Goal: Information Seeking & Learning: Learn about a topic

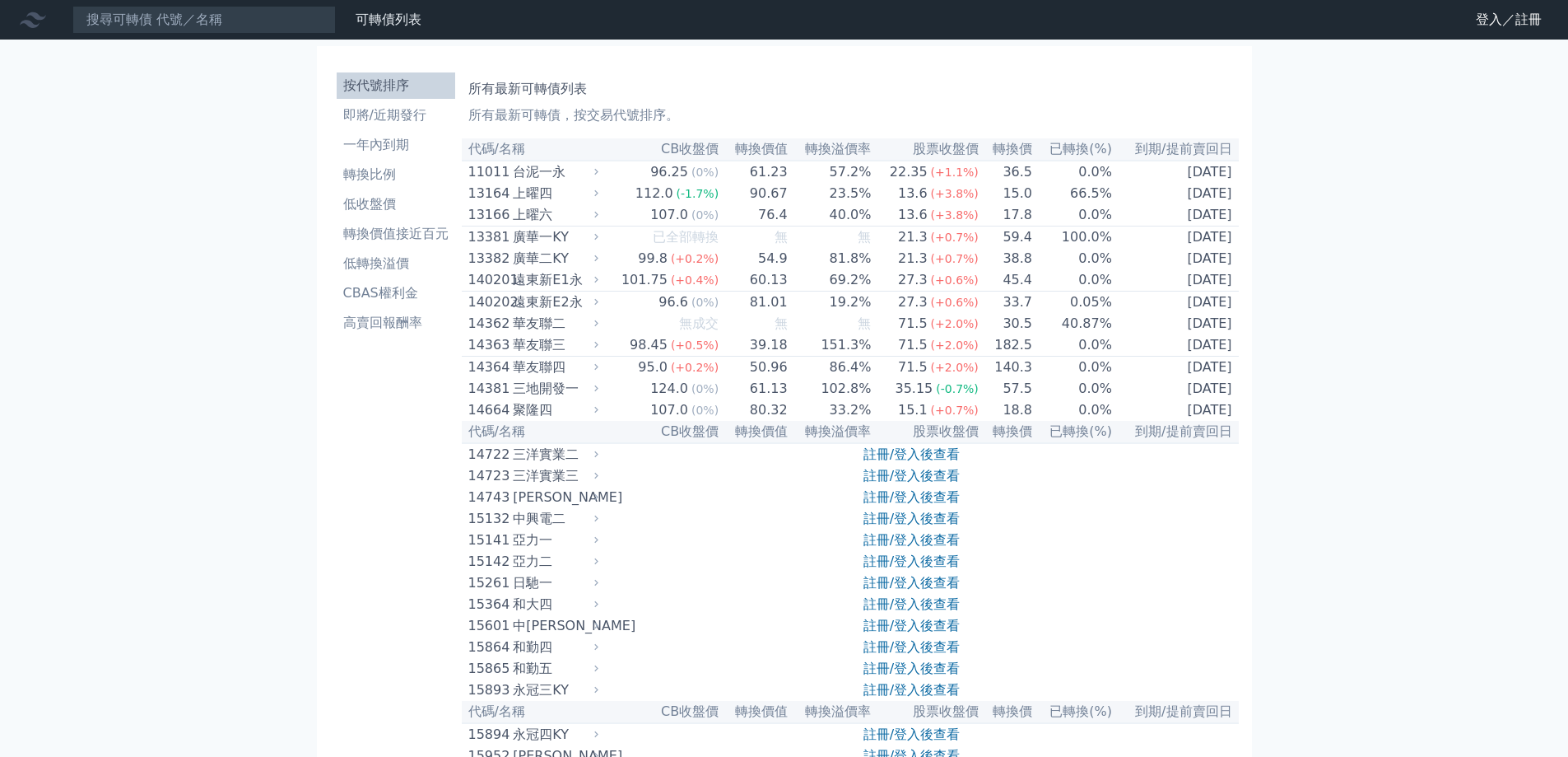
click at [1489, 21] on link "登入／註冊" at bounding box center [1509, 20] width 92 height 27
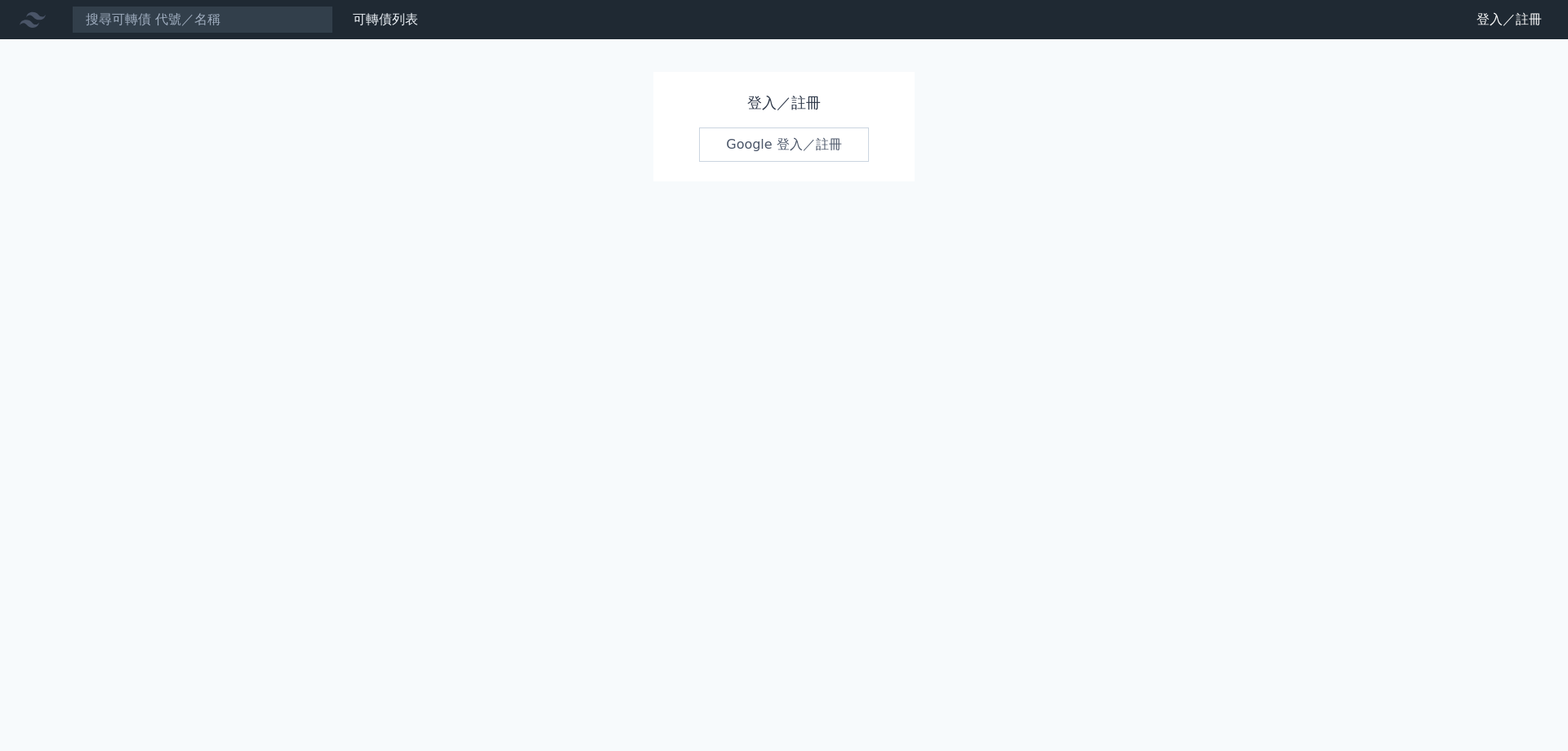
click at [765, 138] on link "Google 登入／註冊" at bounding box center [784, 144] width 170 height 34
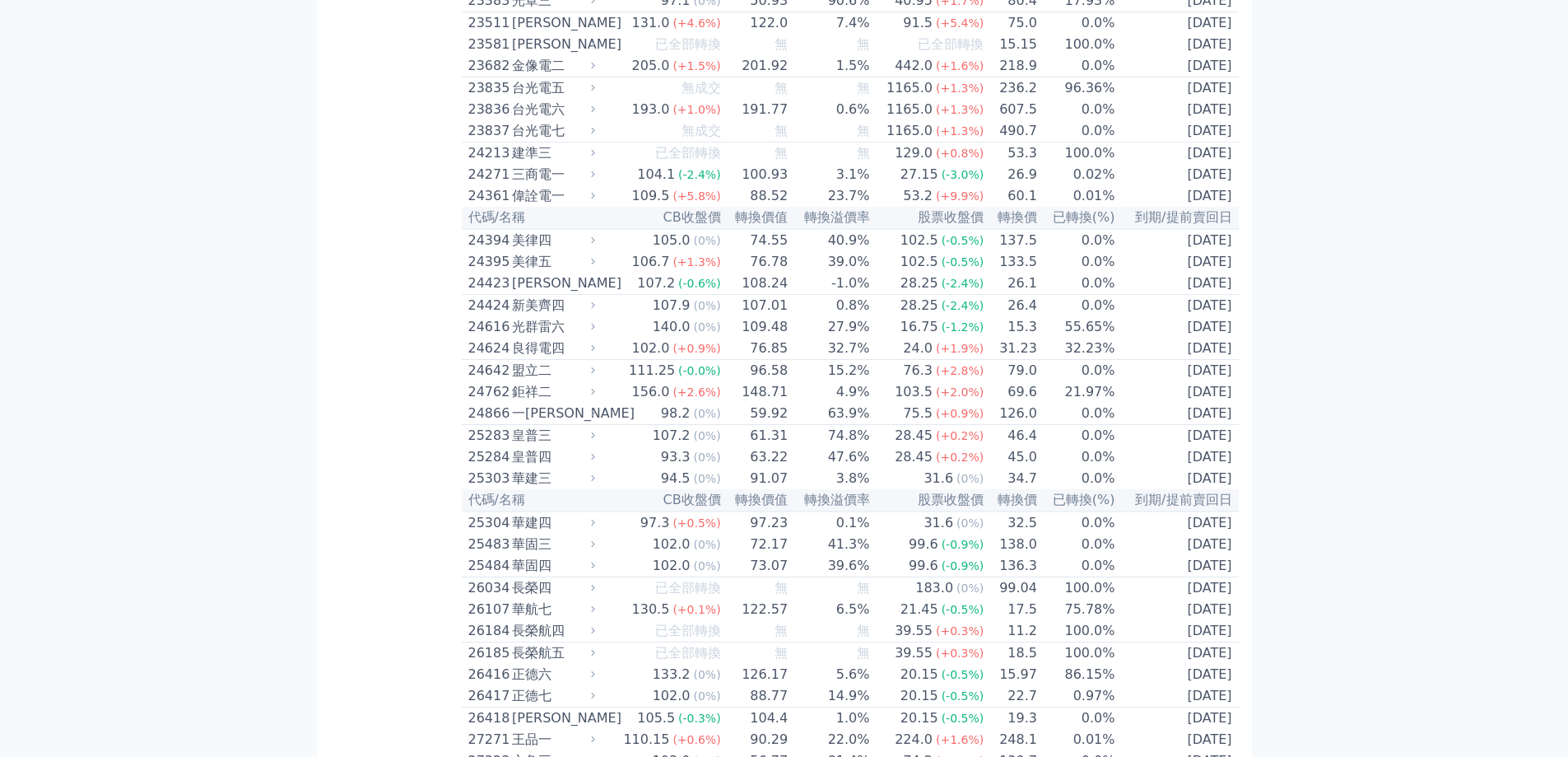
scroll to position [1220, 0]
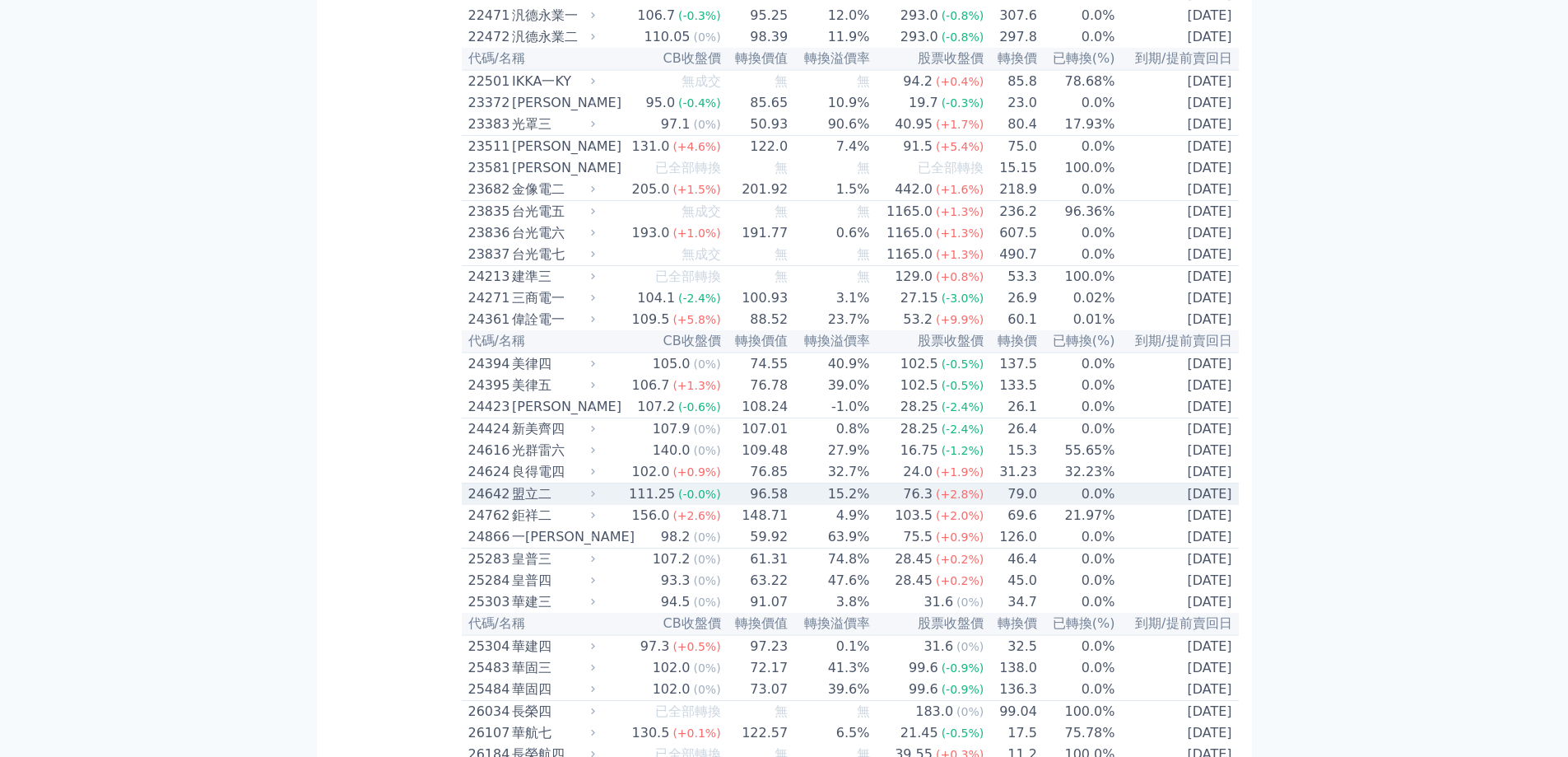
click at [708, 501] on span "(-0.0%)" at bounding box center [699, 493] width 43 height 13
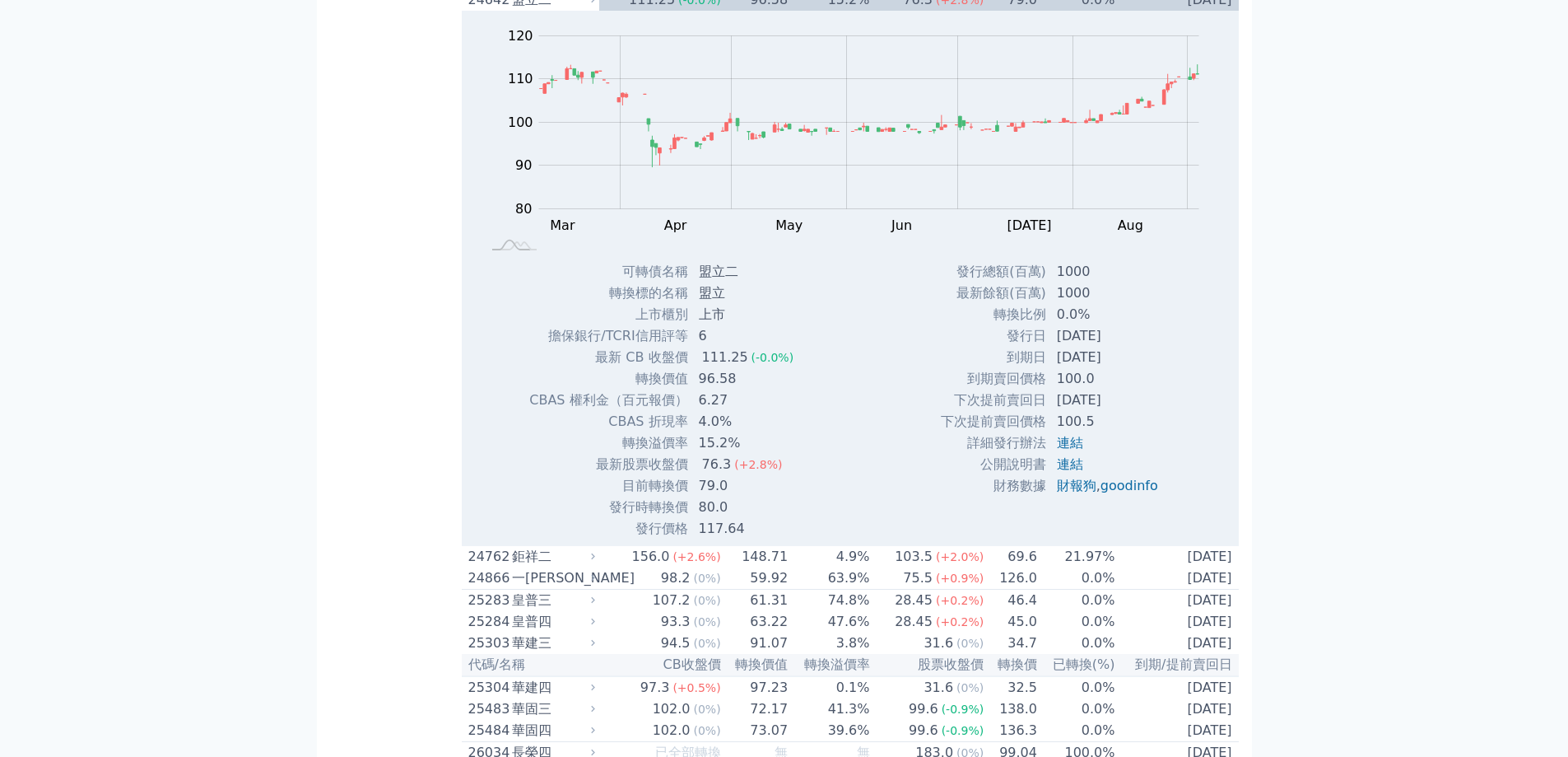
scroll to position [8372, 0]
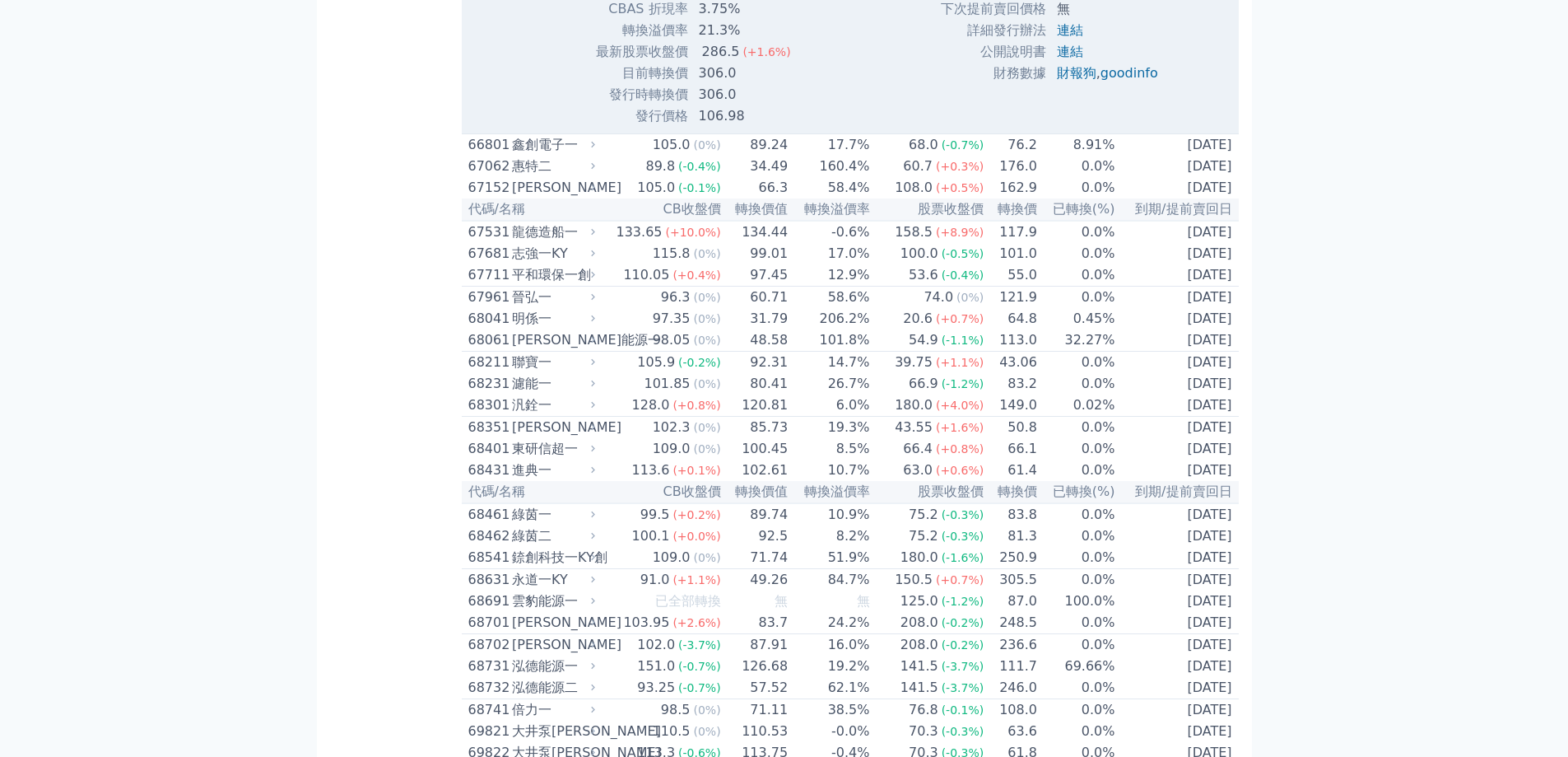
scroll to position [8619, 0]
